Goal: Find specific page/section: Find specific page/section

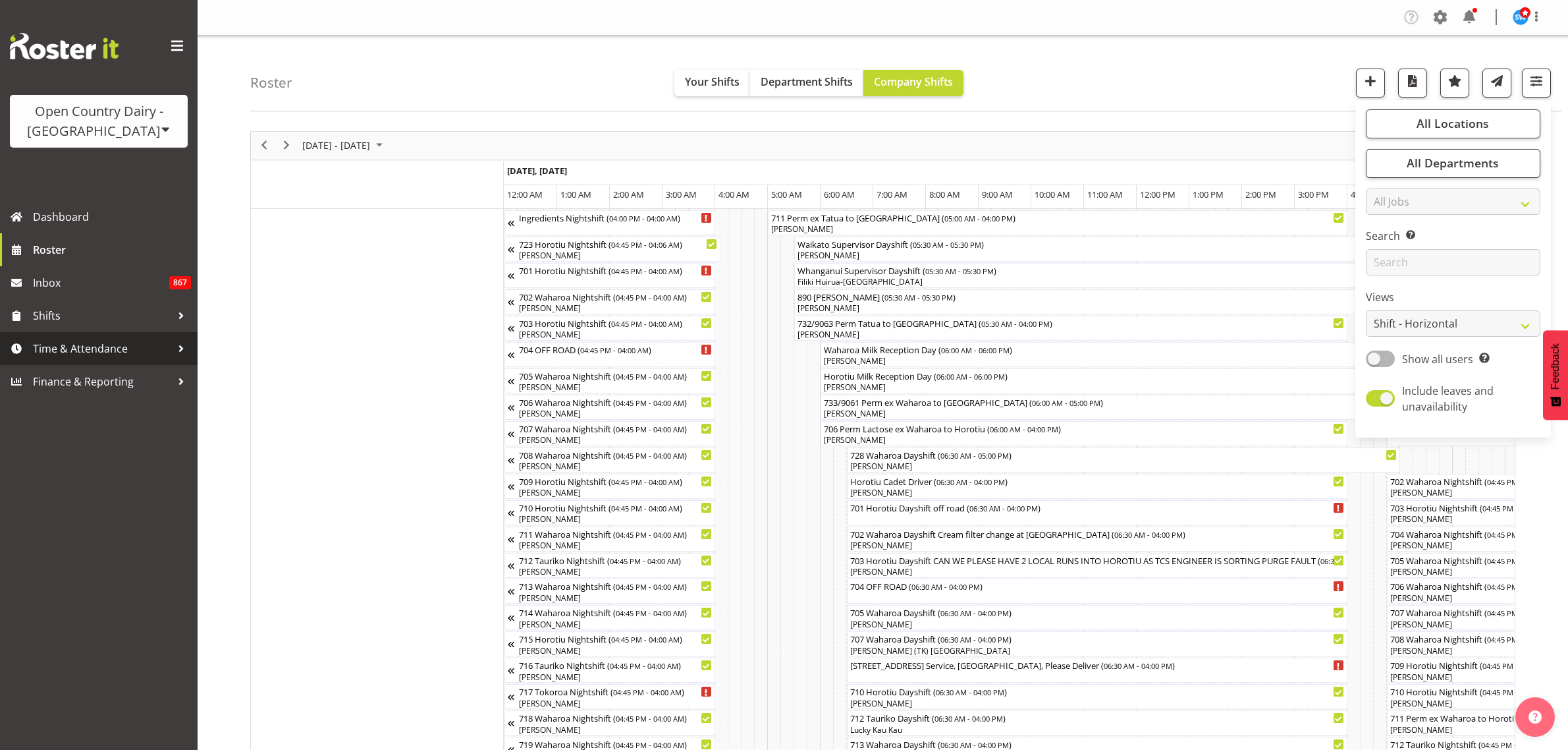
select select "shiftH"
drag, startPoint x: 0, startPoint y: 0, endPoint x: 110, endPoint y: 348, distance: 365.0
click at [110, 348] on span "Time & Attendance" at bounding box center [102, 348] width 138 height 20
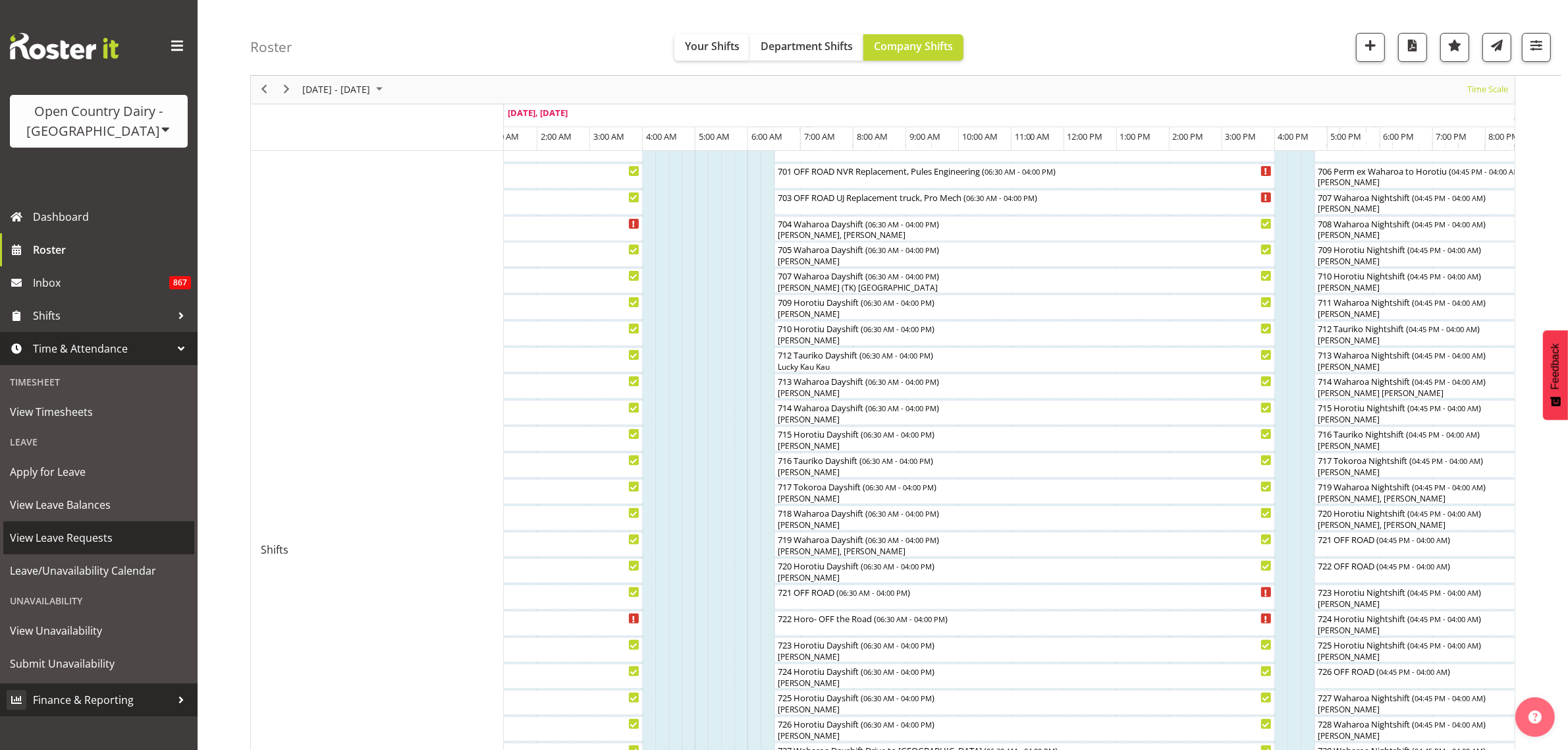
scroll to position [412, 0]
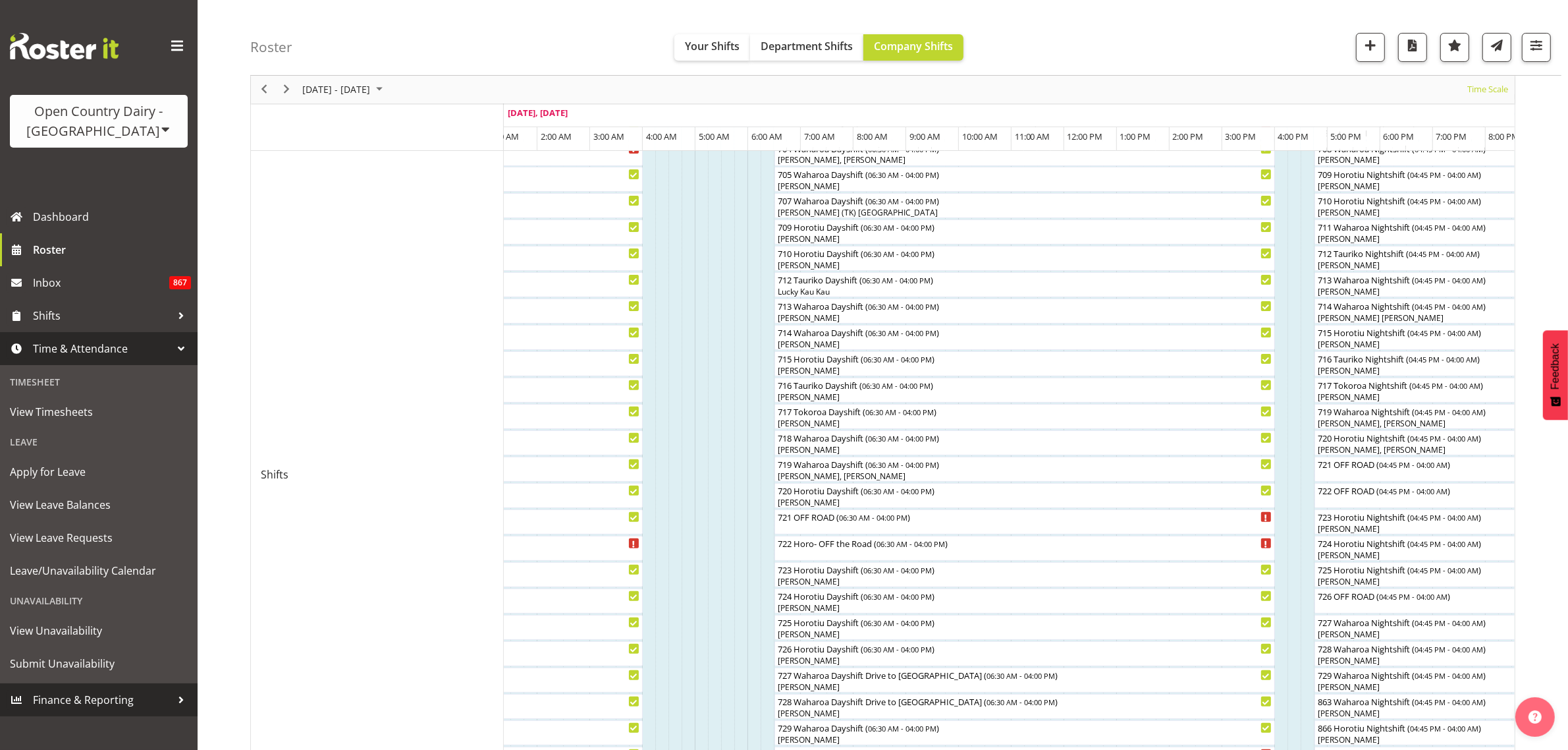
click at [103, 699] on span "Finance & Reporting" at bounding box center [102, 699] width 138 height 20
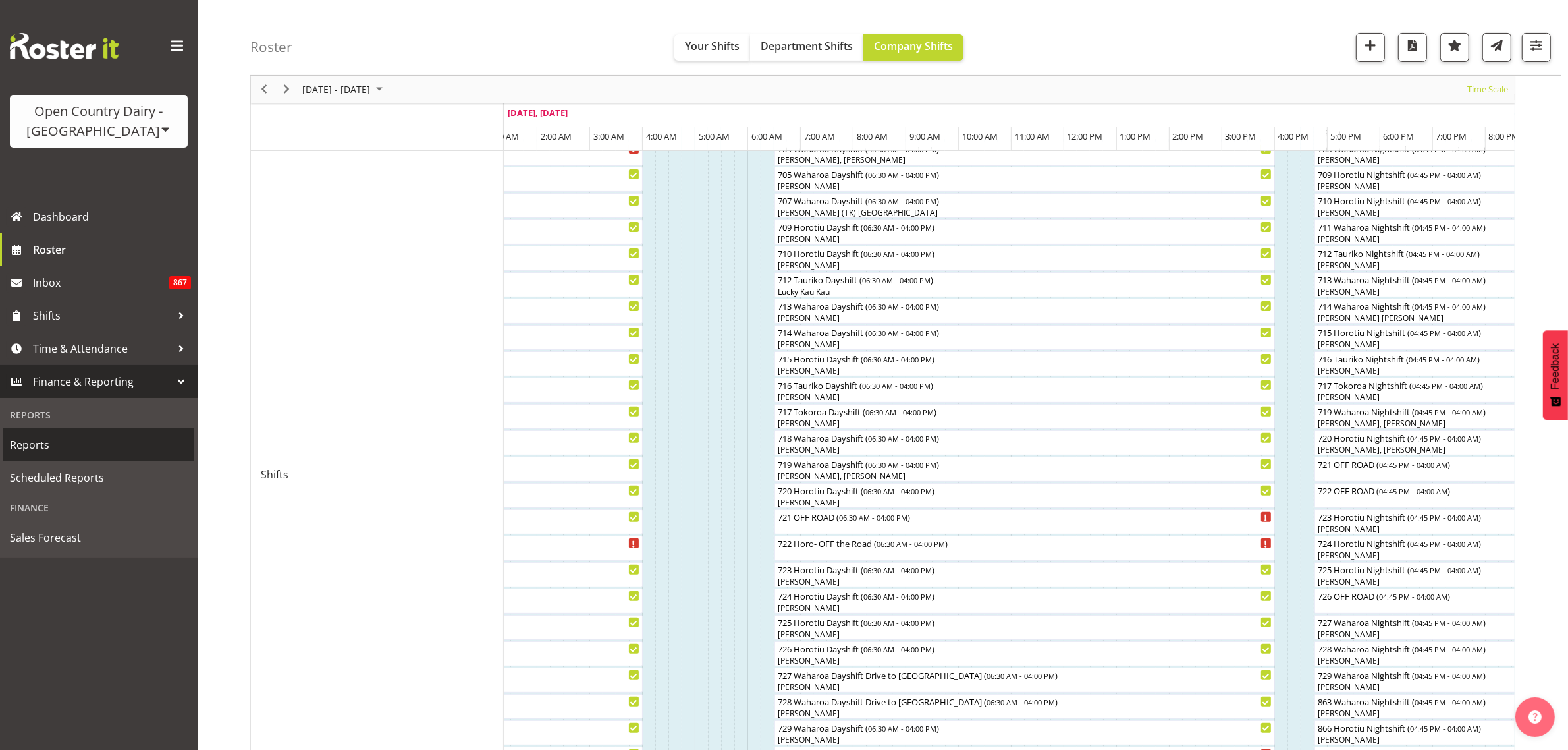
click at [46, 443] on span "Reports" at bounding box center [99, 445] width 177 height 20
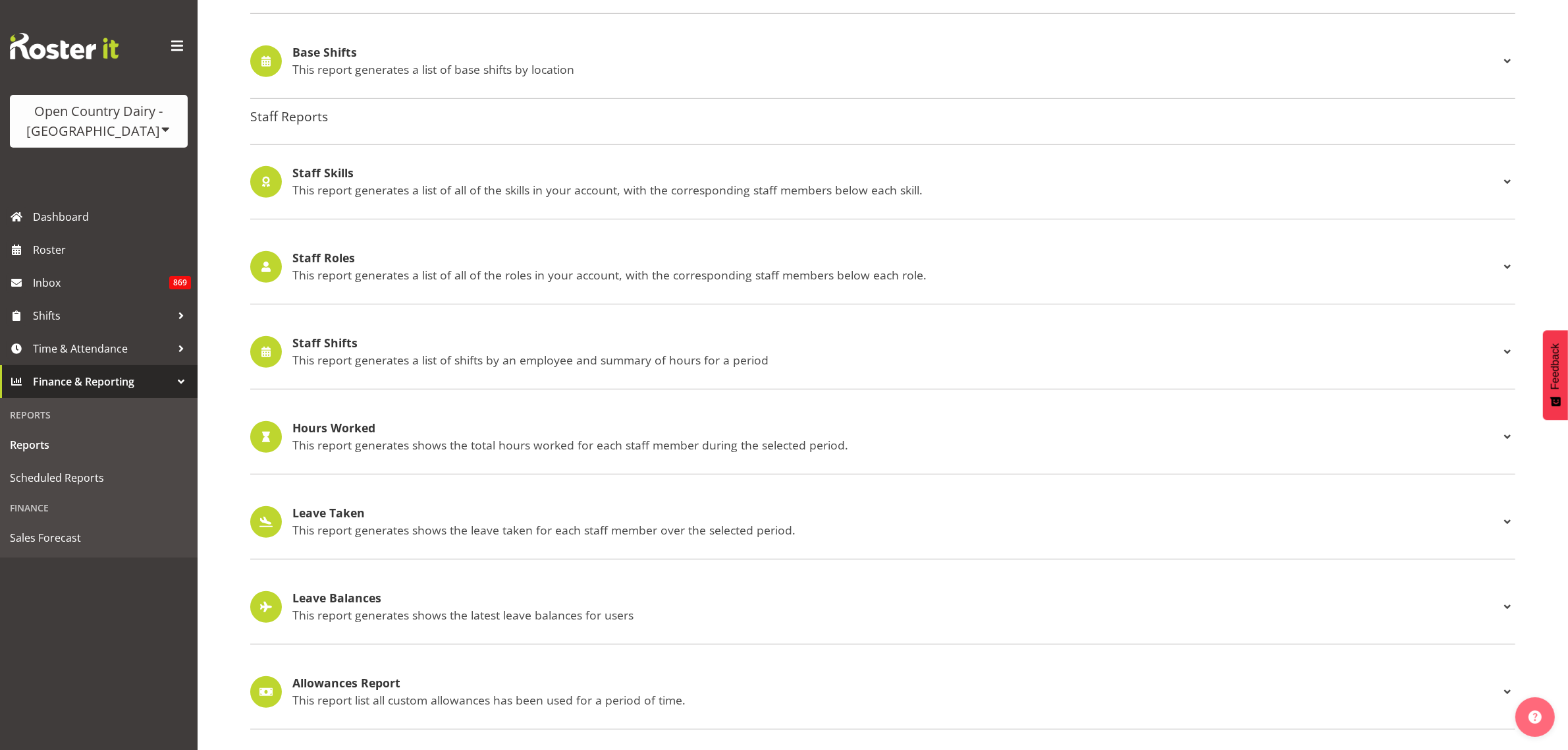
scroll to position [1082, 0]
click at [346, 507] on h4 "Leave Taken" at bounding box center [896, 514] width 1207 height 13
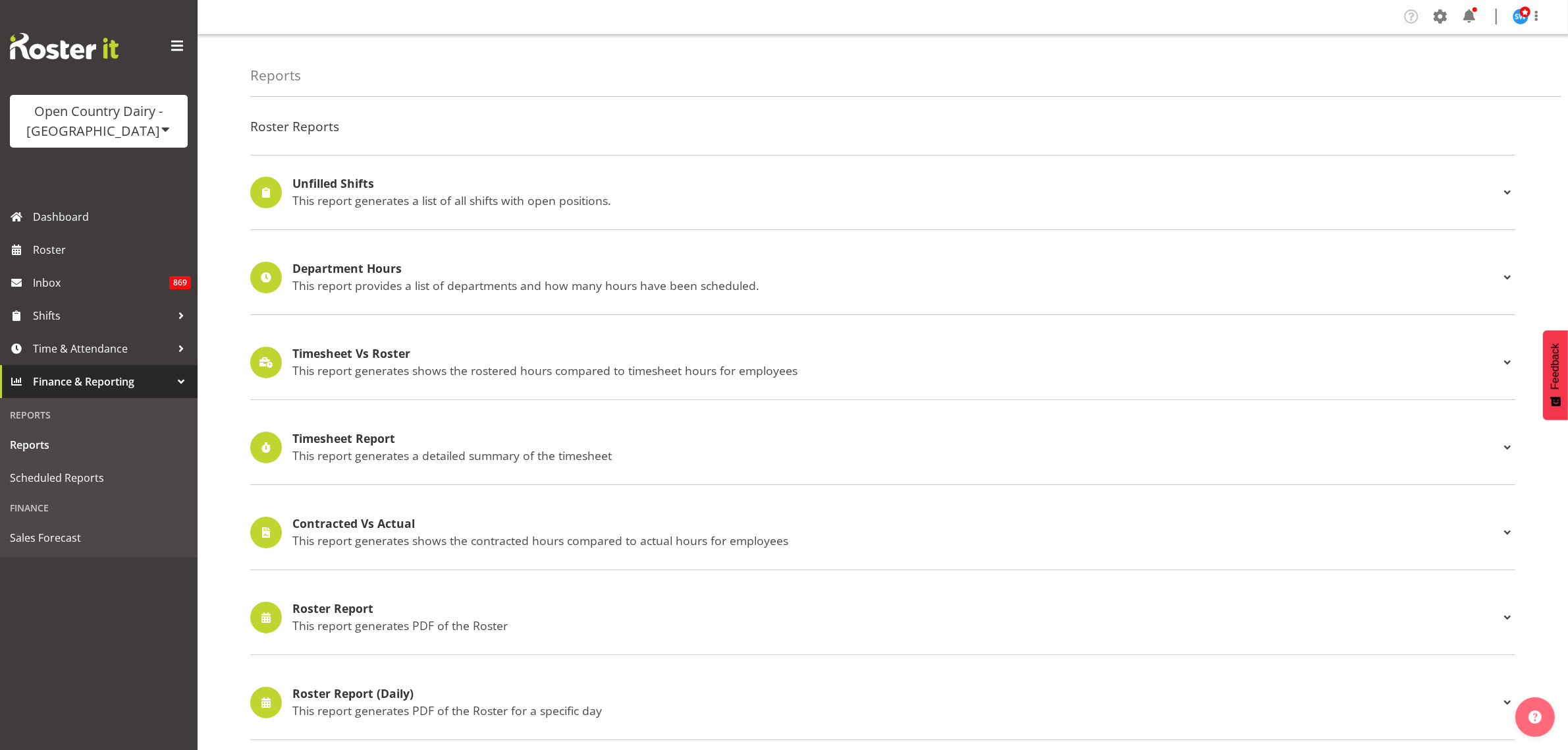
scroll to position [0, 0]
